Goal: Information Seeking & Learning: Learn about a topic

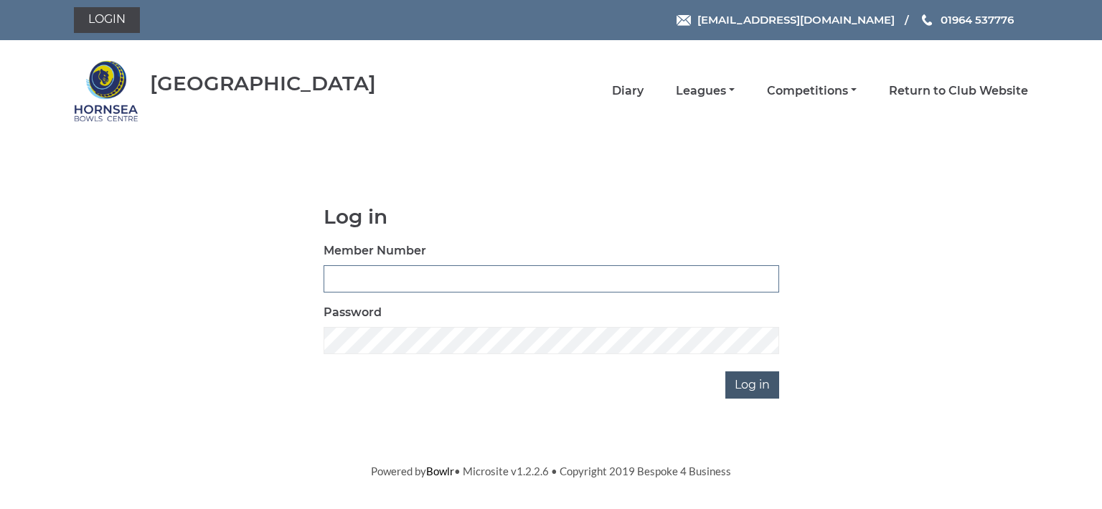
type input "0713"
click at [758, 379] on input "Log in" at bounding box center [752, 385] width 54 height 27
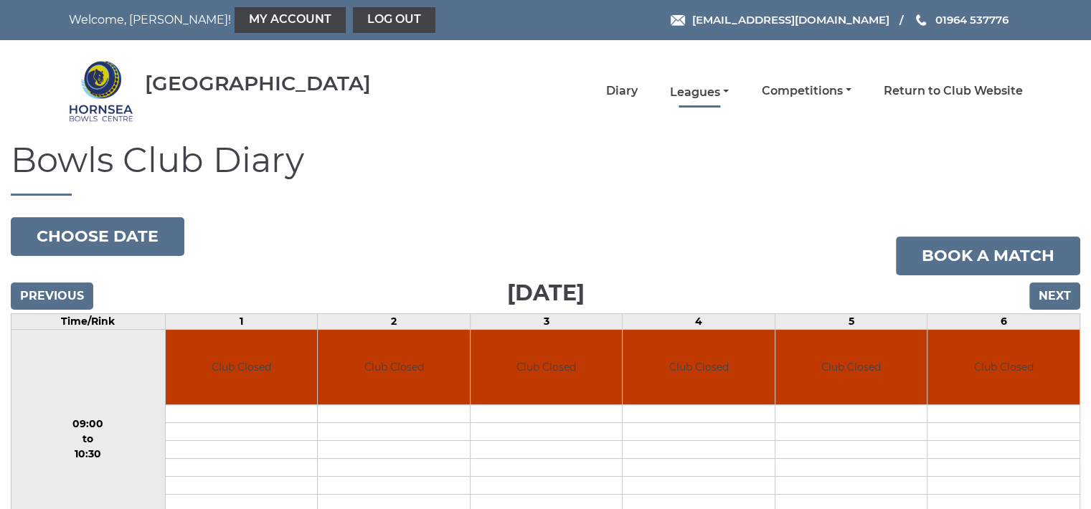
click at [708, 91] on link "Leagues" at bounding box center [699, 93] width 59 height 16
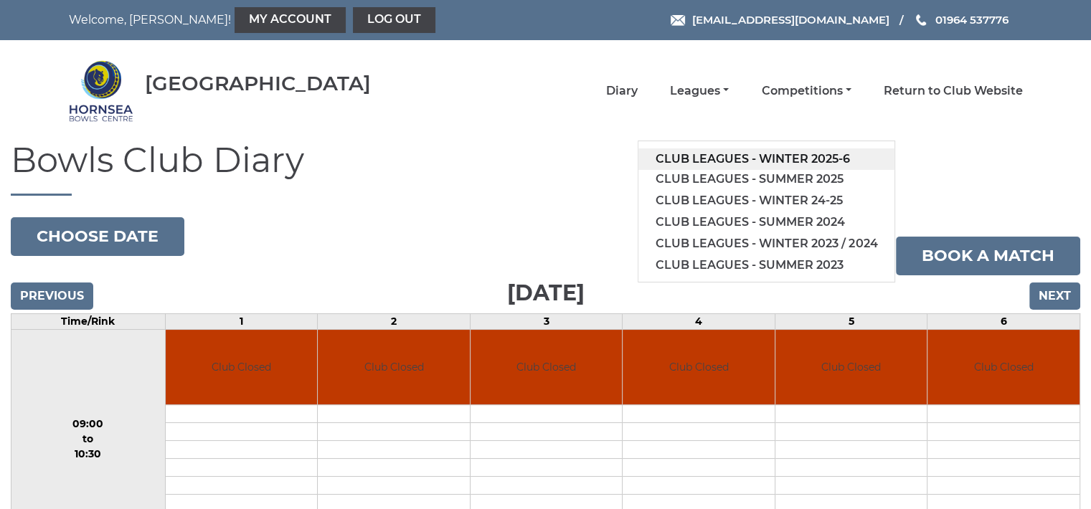
click at [714, 153] on link "Club leagues - Winter 2025-6" at bounding box center [766, 159] width 256 height 22
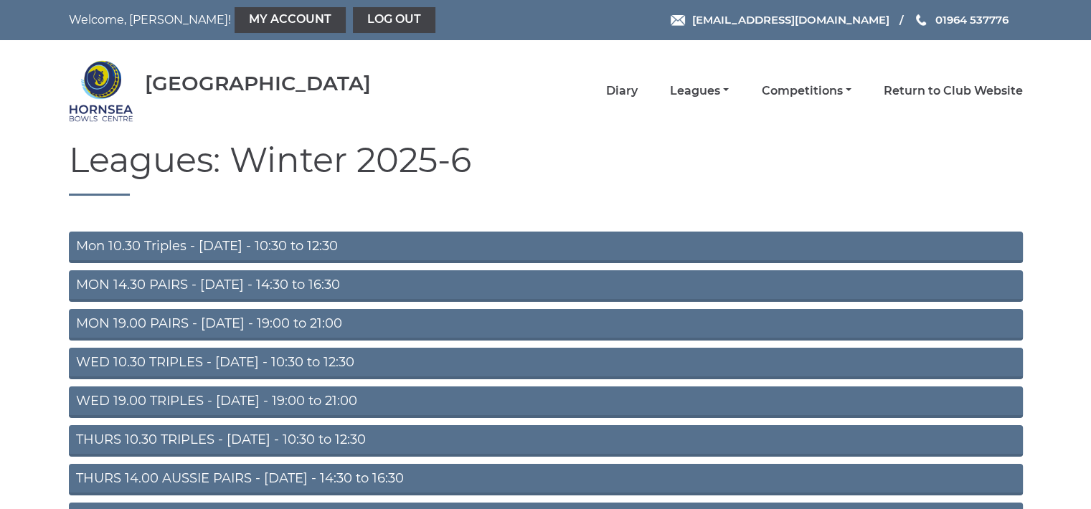
click at [285, 250] on link "Mon 10.30 Triples - [DATE] - 10:30 to 12:30" at bounding box center [546, 248] width 954 height 32
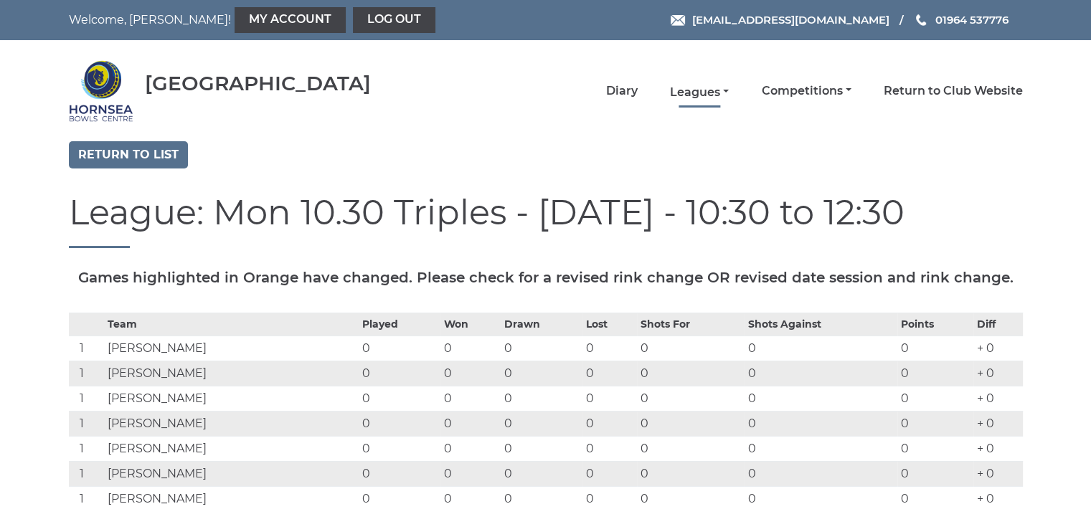
click at [690, 87] on link "Leagues" at bounding box center [699, 93] width 59 height 16
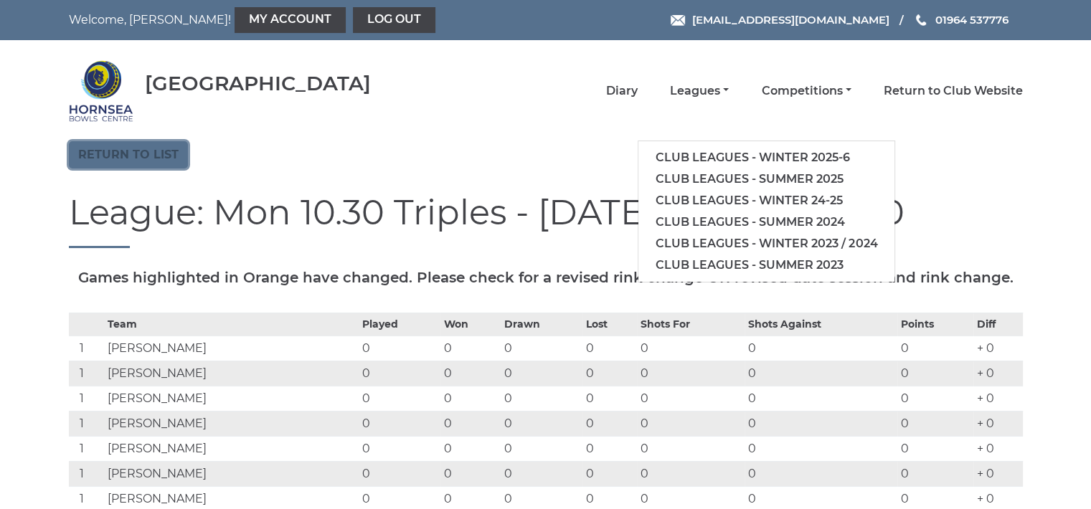
click at [163, 147] on link "Return to list" at bounding box center [128, 154] width 119 height 27
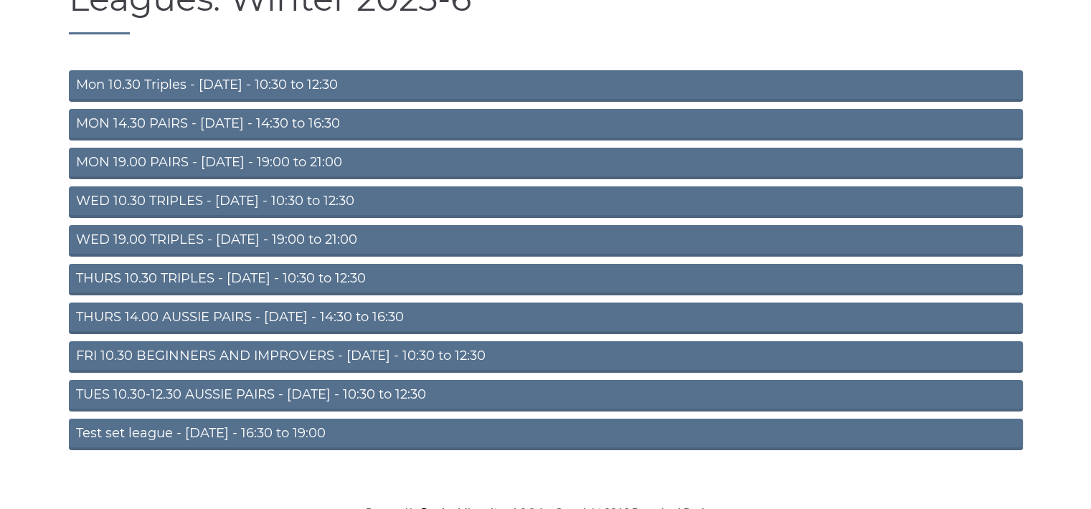
scroll to position [172, 0]
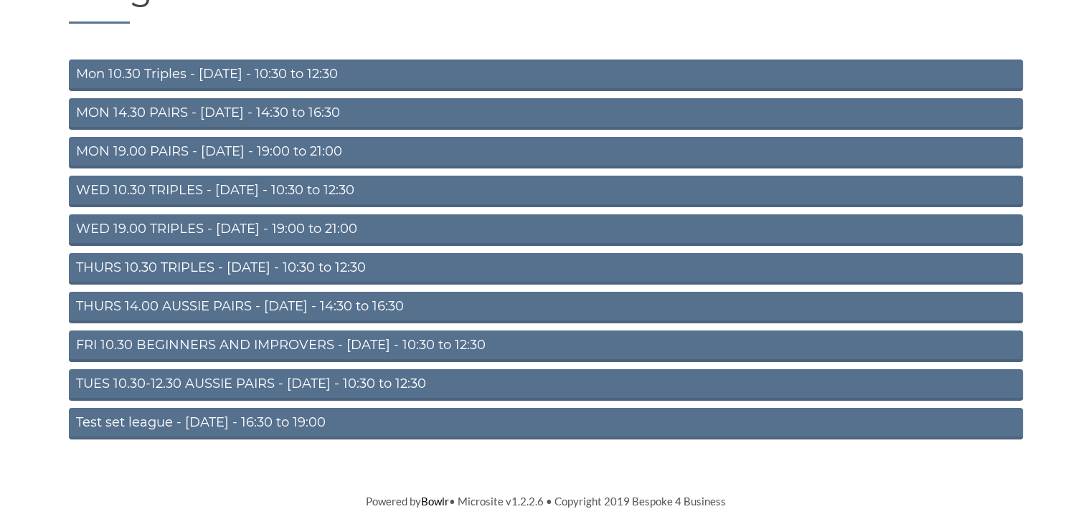
click at [255, 378] on link "TUES 10.30-12.30 AUSSIE PAIRS - [DATE] - 10:30 to 12:30" at bounding box center [546, 385] width 954 height 32
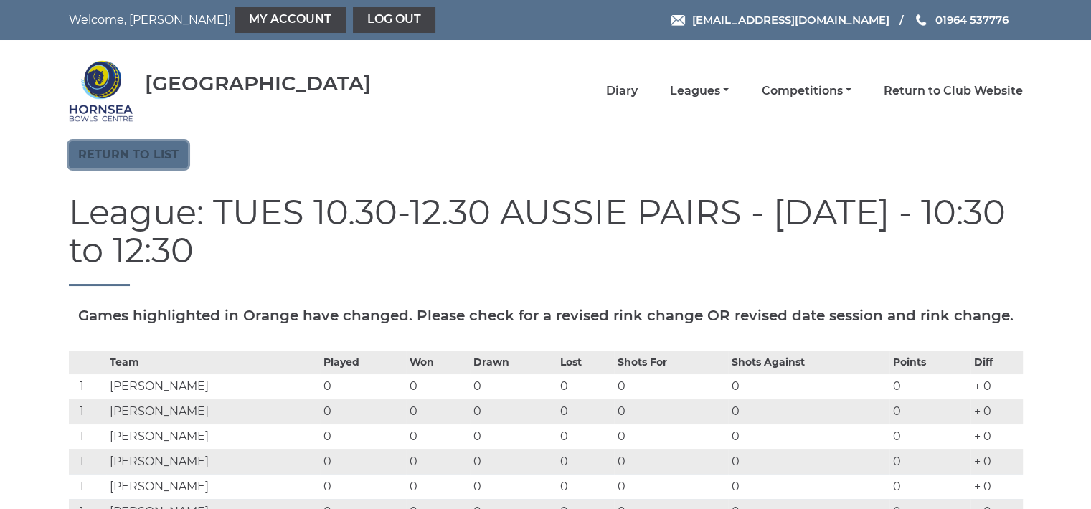
click at [156, 155] on link "Return to list" at bounding box center [128, 154] width 119 height 27
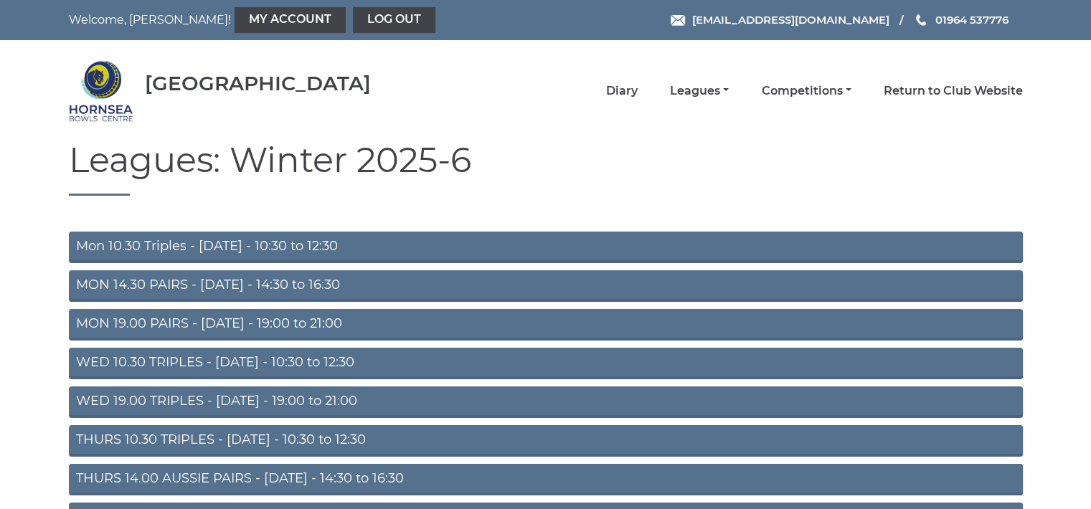
click at [295, 437] on link "THURS 10.30 TRIPLES - [DATE] - 10:30 to 12:30" at bounding box center [546, 441] width 954 height 32
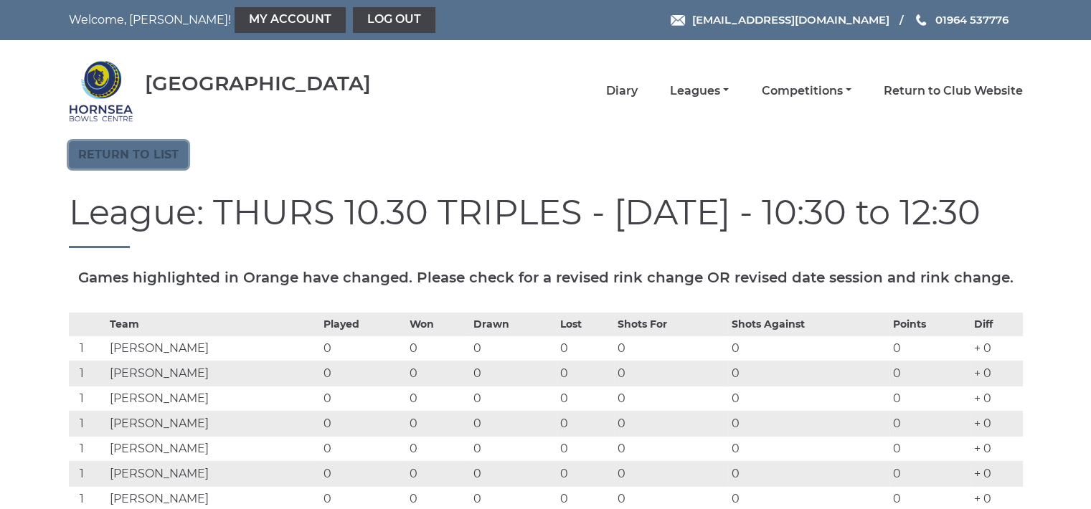
click at [168, 147] on link "Return to list" at bounding box center [128, 154] width 119 height 27
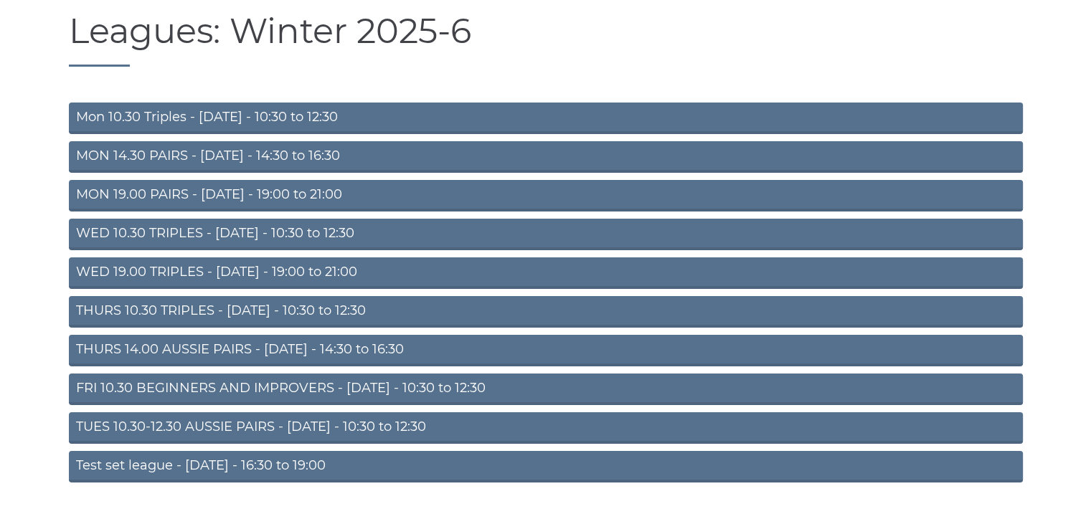
scroll to position [143, 0]
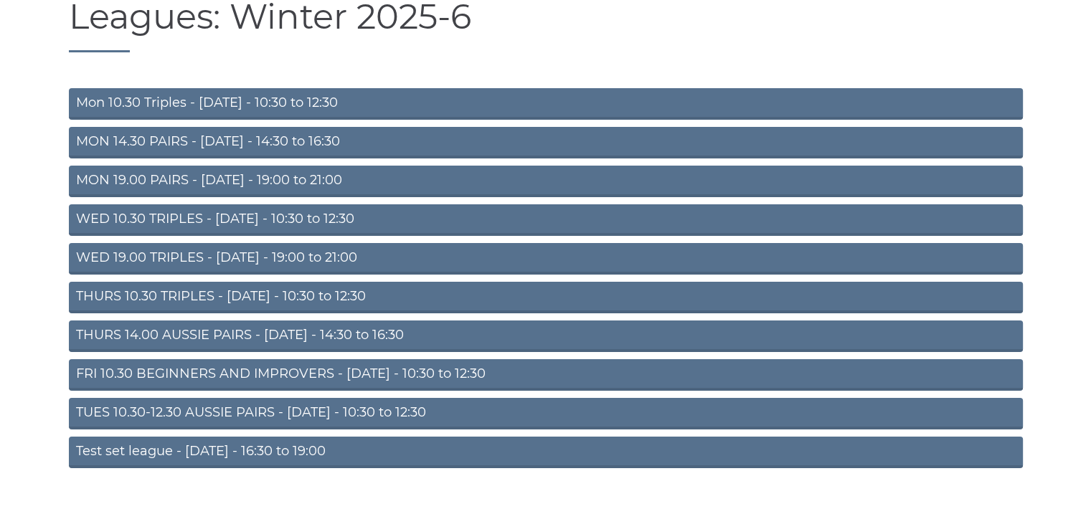
click at [270, 105] on link "Mon 10.30 Triples - Monday - 10:30 to 12:30" at bounding box center [546, 104] width 954 height 32
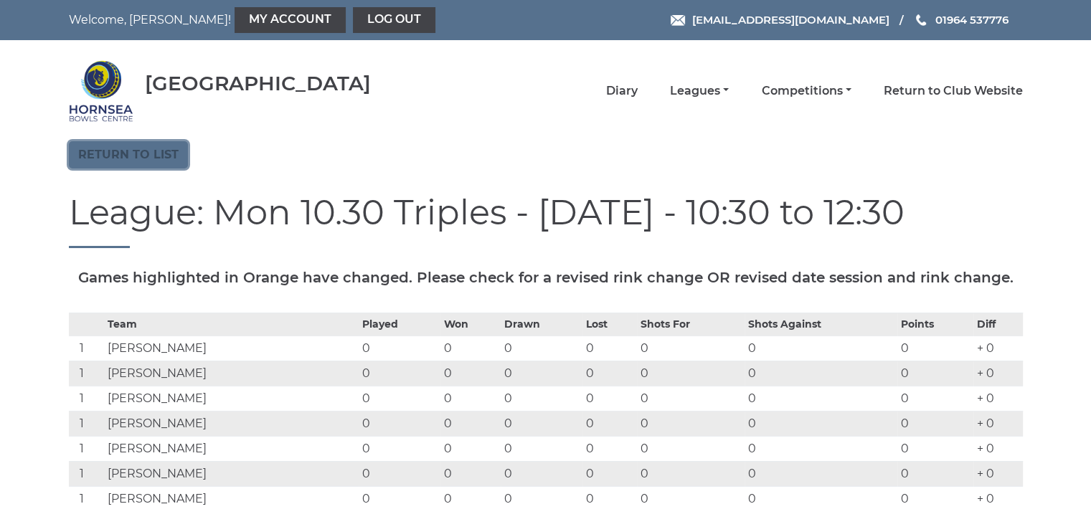
click at [102, 159] on link "Return to list" at bounding box center [128, 154] width 119 height 27
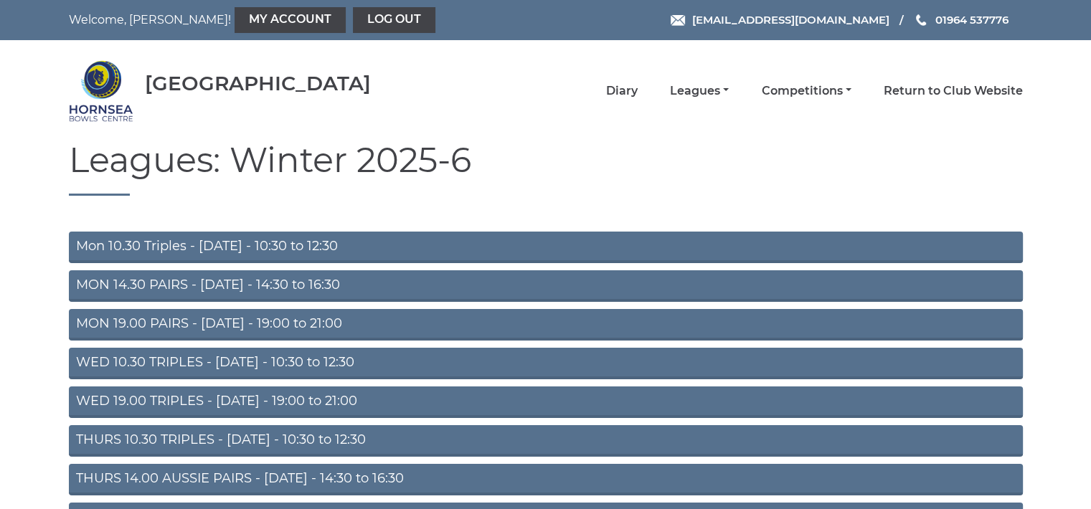
click at [244, 359] on link "WED 10.30 TRIPLES - [DATE] - 10:30 to 12:30" at bounding box center [546, 364] width 954 height 32
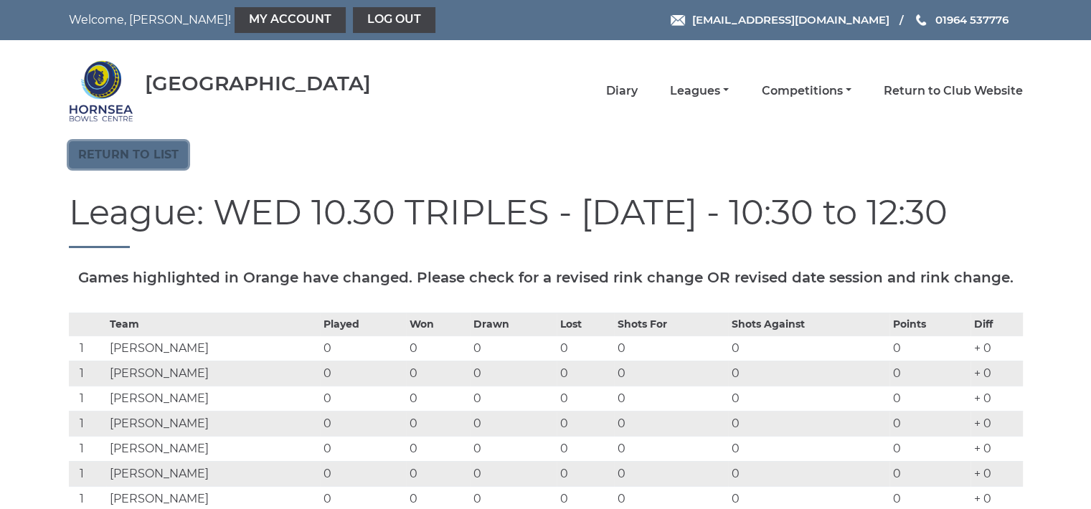
click at [162, 154] on link "Return to list" at bounding box center [128, 154] width 119 height 27
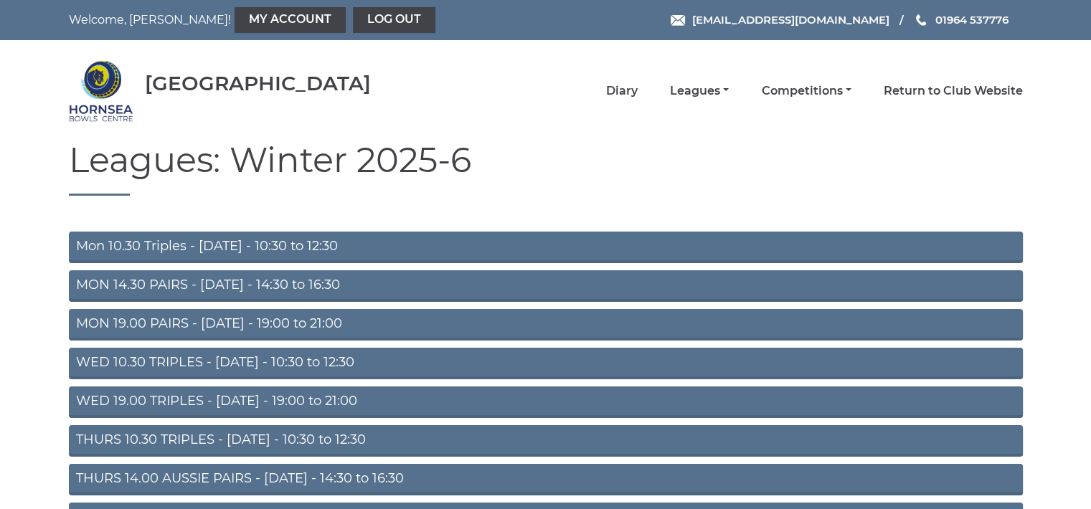
click at [284, 440] on link "THURS 10.30 TRIPLES - Thursday - 10:30 to 12:30" at bounding box center [546, 441] width 954 height 32
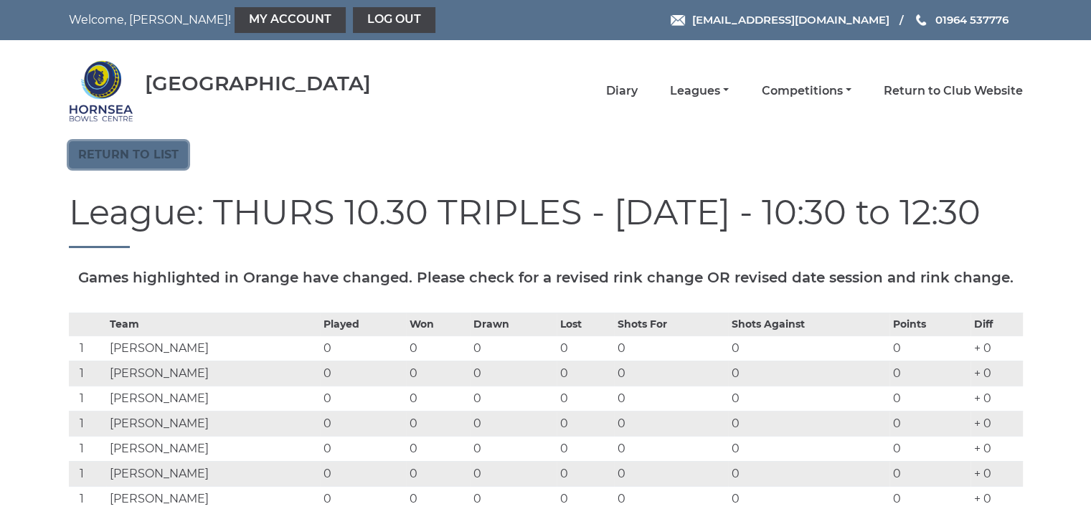
click at [153, 149] on link "Return to list" at bounding box center [128, 154] width 119 height 27
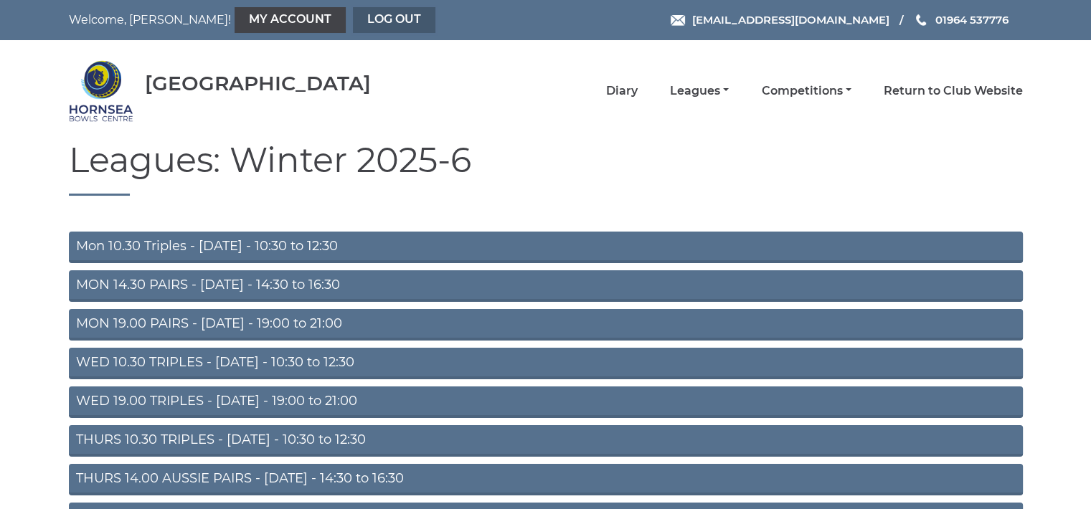
click at [353, 16] on link "Log out" at bounding box center [394, 20] width 82 height 26
